Goal: Task Accomplishment & Management: Manage account settings

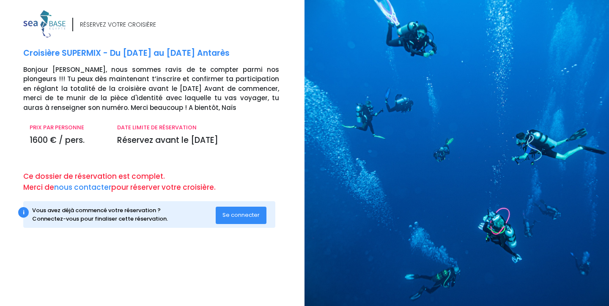
click at [247, 218] on span "Se connecter" at bounding box center [240, 215] width 37 height 8
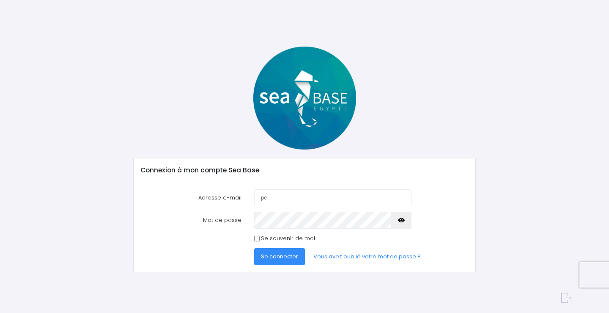
type input "peneloppe.blivet@gmail.com"
drag, startPoint x: 291, startPoint y: 265, endPoint x: 288, endPoint y: 259, distance: 6.4
click at [291, 264] on div "Adresse e-mail peneloppe.blivet@gmail.com Mot de passe Se connecter" at bounding box center [305, 227] width 342 height 90
click at [288, 259] on span "Se connecter" at bounding box center [279, 256] width 37 height 8
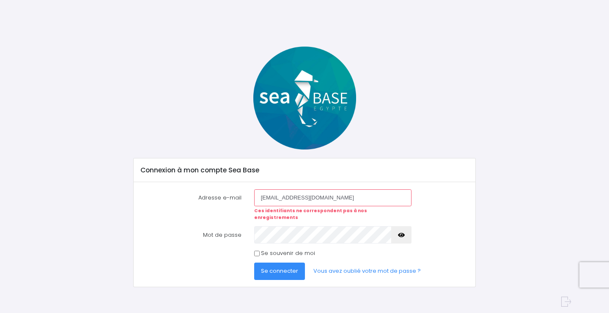
drag, startPoint x: 360, startPoint y: 201, endPoint x: 250, endPoint y: 210, distance: 110.3
click at [250, 210] on div "peneloppe.blivet@gmail.com Ces identifiants ne correspondent pas à nos enregist…" at bounding box center [333, 205] width 170 height 32
type input "florence.blivet@mutuelledepoitiers.fr"
click at [363, 269] on link "Vous avez oublié votre mot de passe ?" at bounding box center [367, 270] width 121 height 17
